Goal: Information Seeking & Learning: Find specific fact

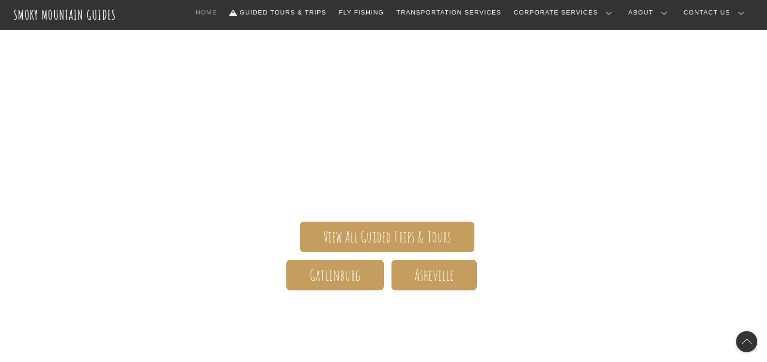
scroll to position [99, 0]
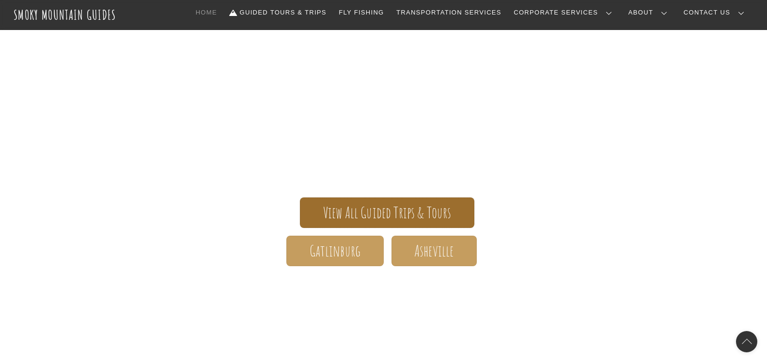
click at [410, 213] on span "View All Guided Trips & Tours" at bounding box center [387, 213] width 128 height 10
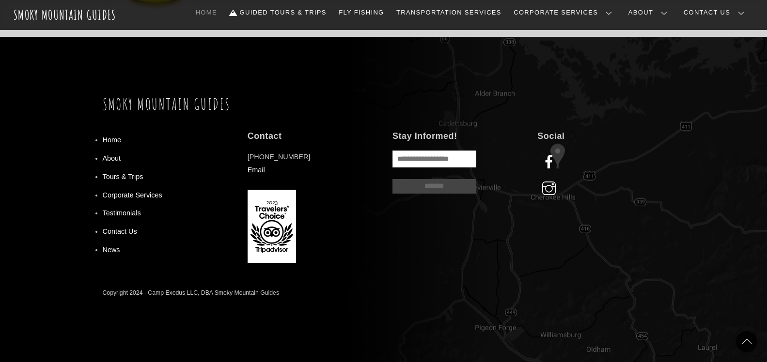
scroll to position [1243, 0]
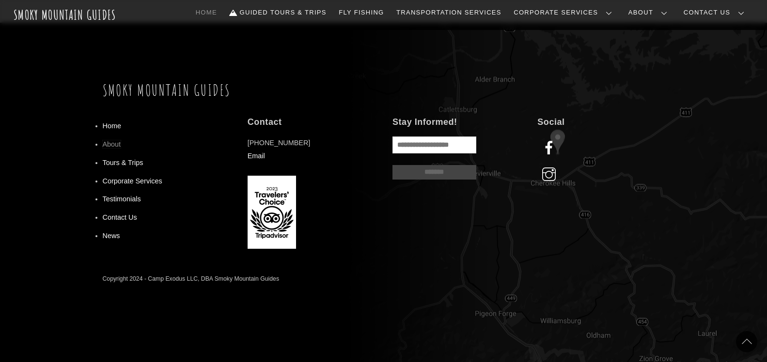
click at [110, 143] on link "About" at bounding box center [112, 144] width 18 height 8
click at [122, 163] on link "Tours & Trips" at bounding box center [123, 163] width 41 height 8
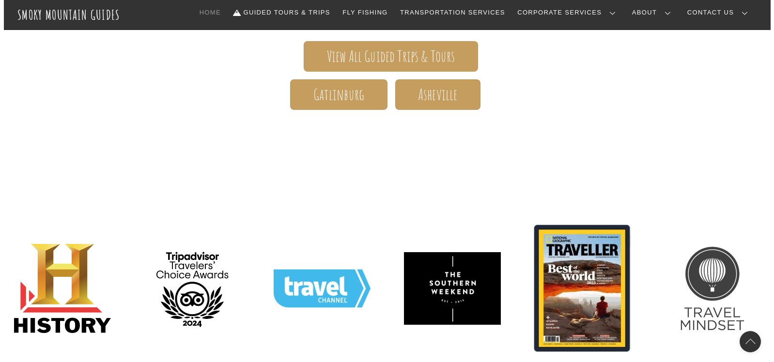
scroll to position [186, 0]
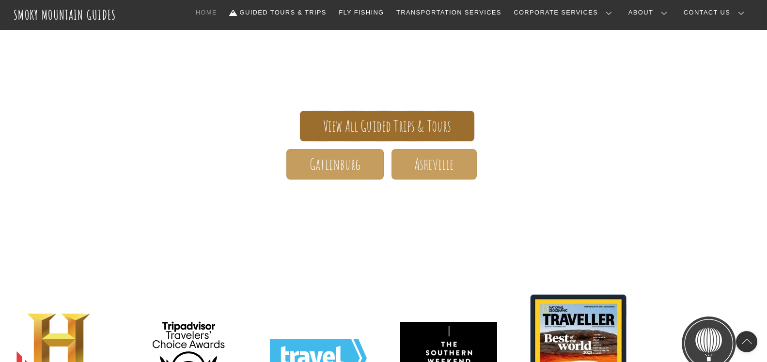
click at [417, 122] on span "View All Guided Trips & Tours" at bounding box center [387, 126] width 128 height 10
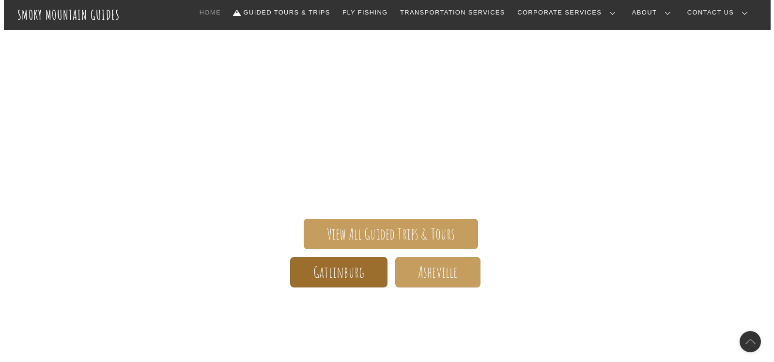
scroll to position [79, 0]
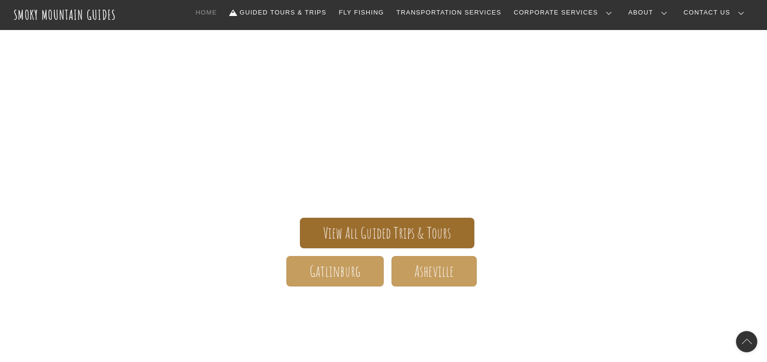
click at [403, 231] on span "View All Guided Trips & Tours" at bounding box center [387, 233] width 128 height 10
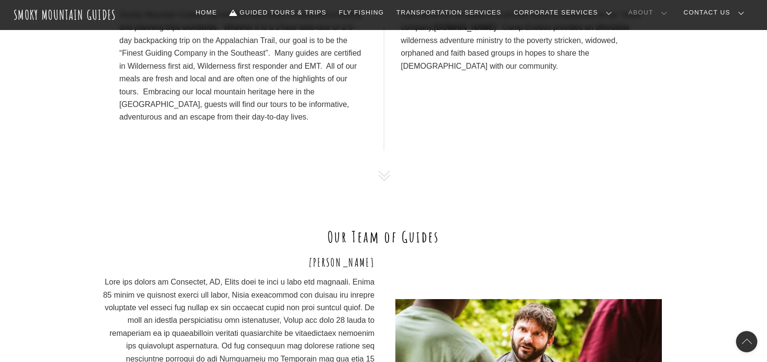
scroll to position [318, 0]
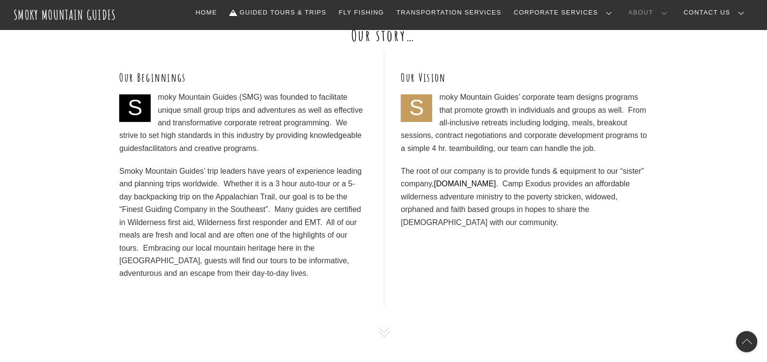
scroll to position [373, 0]
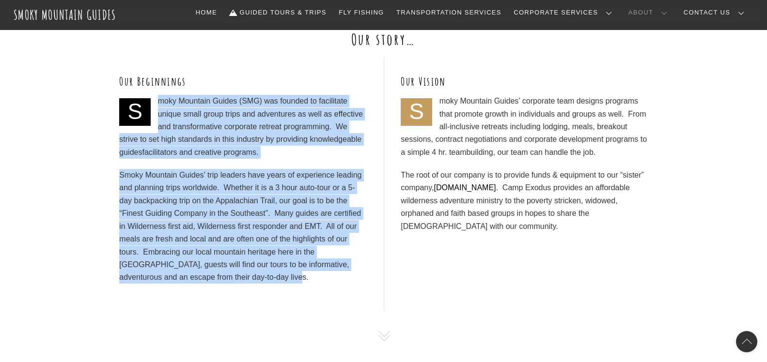
drag, startPoint x: 160, startPoint y: 101, endPoint x: 301, endPoint y: 278, distance: 226.1
click at [301, 278] on div "Smoky Mountain Guides (SMG) was founded to facilitate unique small group trips …" at bounding box center [242, 189] width 247 height 189
copy div "moky Mountain Guides (SMG) was founded to facilitate unique small group trips a…"
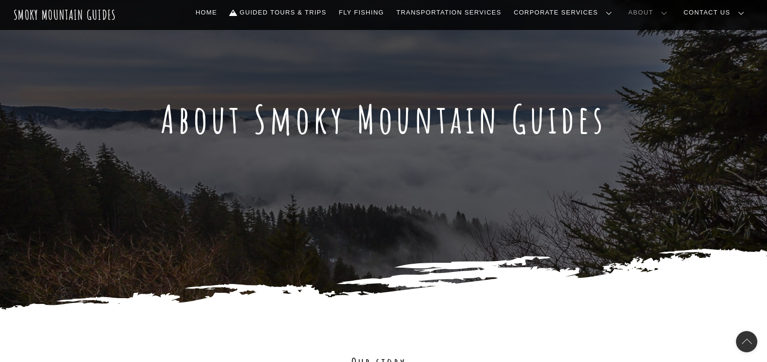
scroll to position [49, 0]
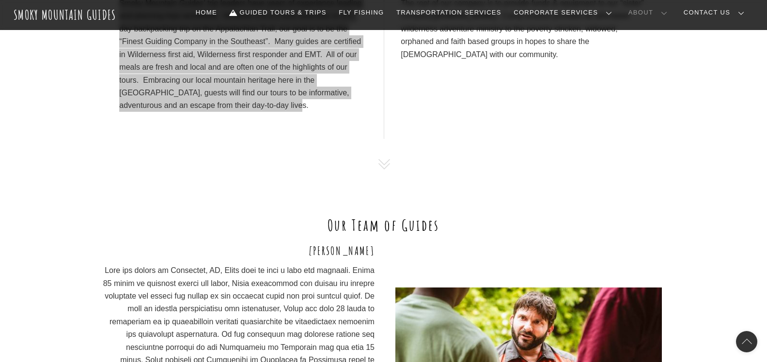
scroll to position [546, 0]
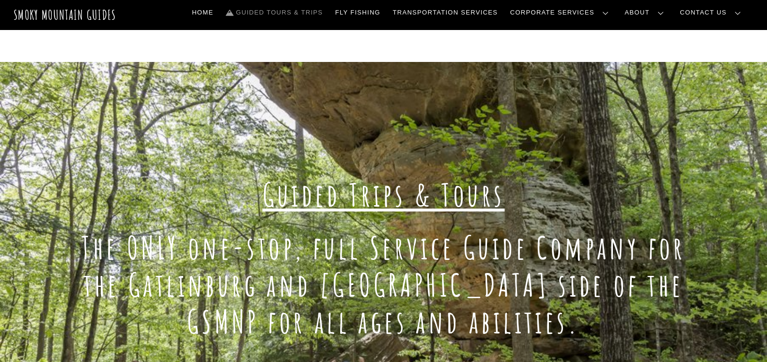
click at [0, 0] on link "Frequently Asked Questions" at bounding box center [0, 0] width 0 height 0
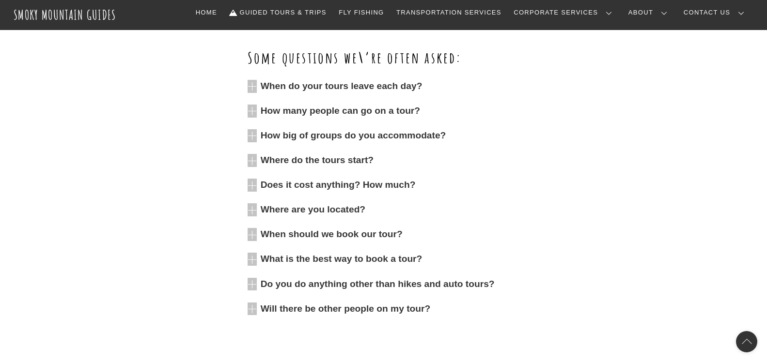
scroll to position [333, 0]
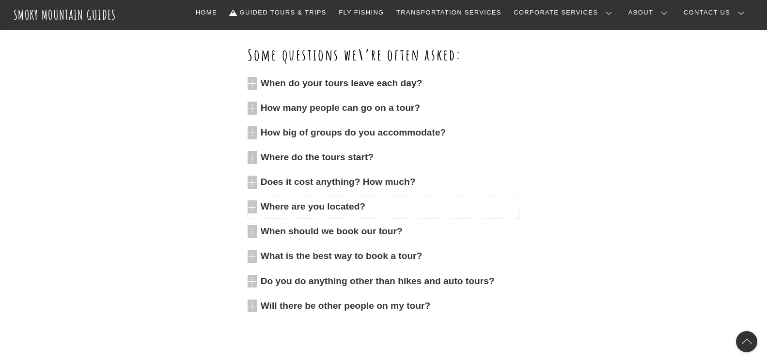
click at [351, 208] on span "Where are you located?" at bounding box center [390, 206] width 259 height 13
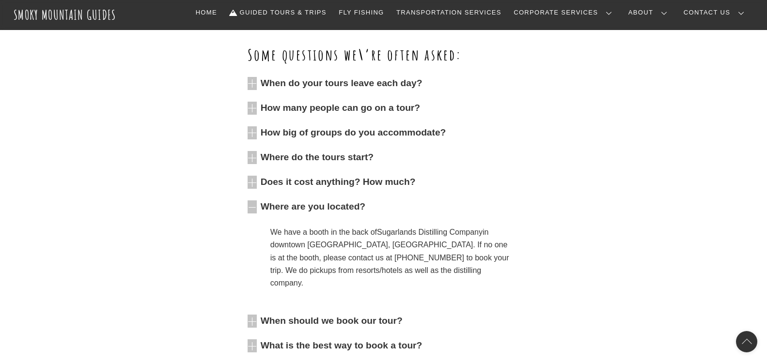
click at [398, 273] on p "We have a booth in the back of Sugarlands Distilling Company in downtown Gatlin…" at bounding box center [390, 258] width 241 height 64
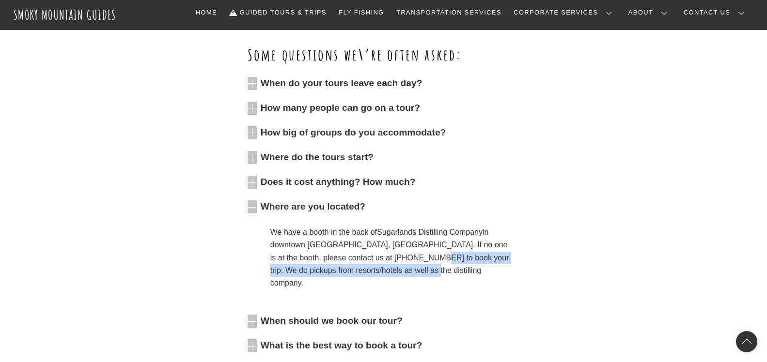
drag, startPoint x: 392, startPoint y: 273, endPoint x: 387, endPoint y: 259, distance: 14.2
click at [387, 259] on p "We have a booth in the back of Sugarlands Distilling Company in downtown Gatlin…" at bounding box center [390, 258] width 241 height 64
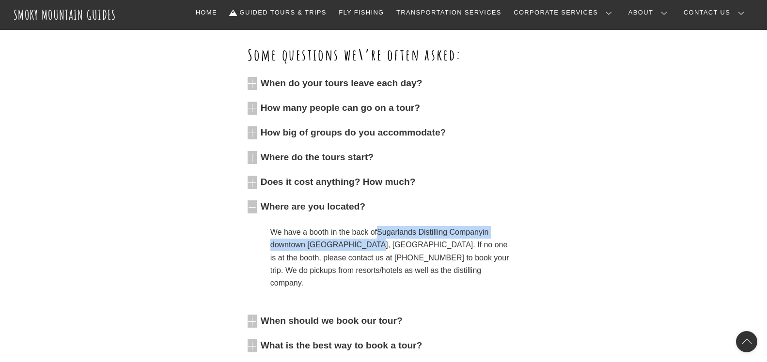
drag, startPoint x: 358, startPoint y: 247, endPoint x: 379, endPoint y: 229, distance: 26.8
click at [379, 229] on p "We have a booth in the back of Sugarlands Distilling Company in downtown Gatlin…" at bounding box center [390, 258] width 241 height 64
copy p "Sugarlands Distilling Company in downtown Gatlinburg, TN."
click at [283, 160] on span "Where do the tours start?" at bounding box center [390, 157] width 259 height 13
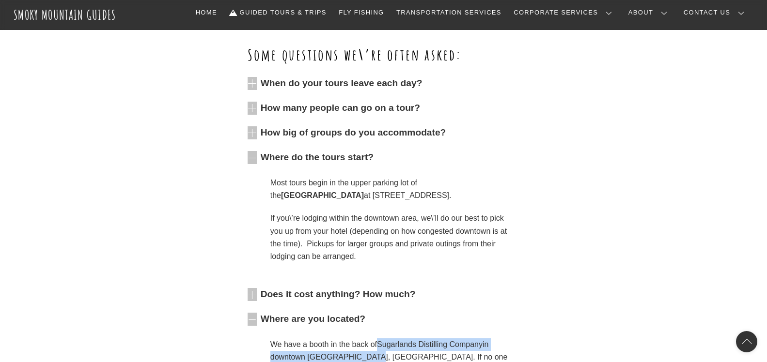
drag, startPoint x: 424, startPoint y: 199, endPoint x: 432, endPoint y: 189, distance: 12.7
click at [432, 189] on p "Most tours begin in the upper parking lot of the Gatlinburg Welcome Center at 1…" at bounding box center [390, 190] width 241 height 26
copy p "Gatlinburg Welcome Center at 1011 Banner Rd., Gatlinburg, TN."
click at [330, 12] on link "Guided Tours & Trips" at bounding box center [278, 12] width 105 height 20
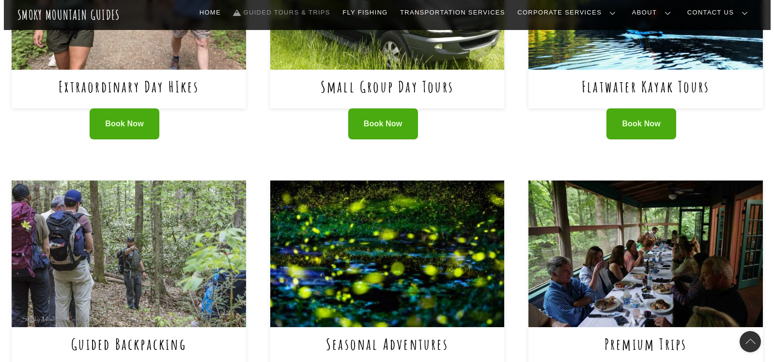
scroll to position [351, 0]
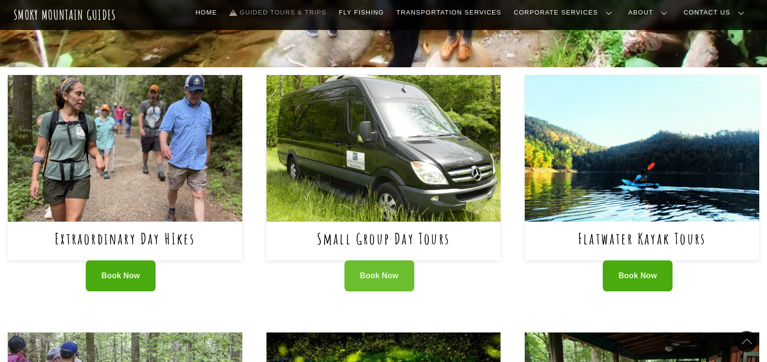
click at [392, 268] on link "Book Now" at bounding box center [379, 276] width 70 height 31
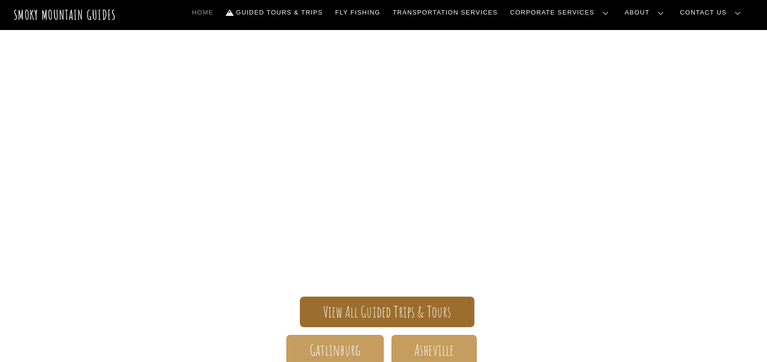
click at [366, 309] on span "View All Guided Trips & Tours" at bounding box center [387, 312] width 128 height 10
click at [343, 307] on span "View All Guided Trips & Tours" at bounding box center [387, 312] width 128 height 10
